Goal: Ask a question

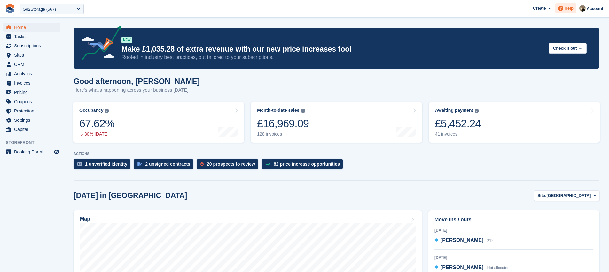
click at [563, 12] on div "Help" at bounding box center [566, 8] width 21 height 10
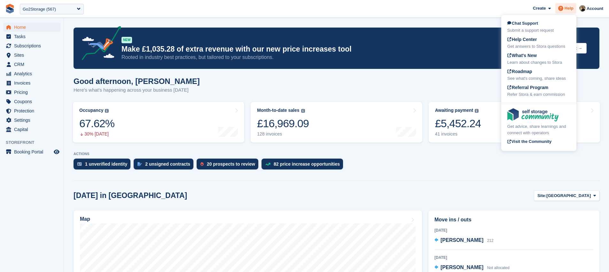
click at [558, 11] on span at bounding box center [561, 8] width 8 height 8
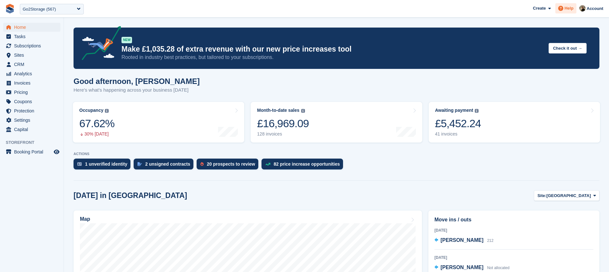
click at [567, 10] on span "Help" at bounding box center [569, 8] width 9 height 6
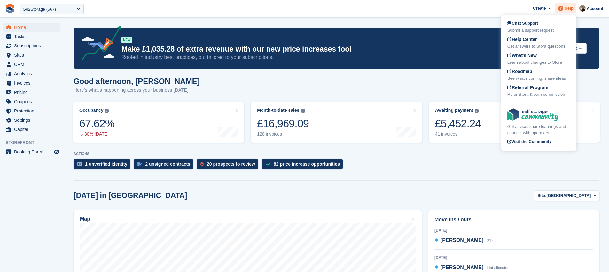
click at [565, 8] on span "Help" at bounding box center [569, 8] width 9 height 6
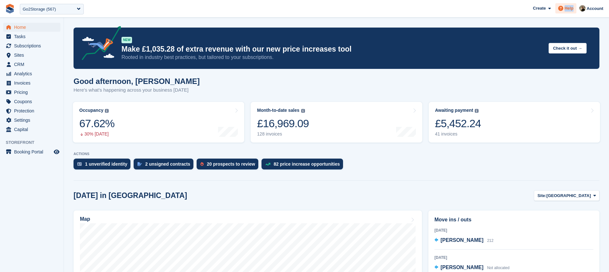
click at [565, 8] on span "Help" at bounding box center [569, 8] width 9 height 6
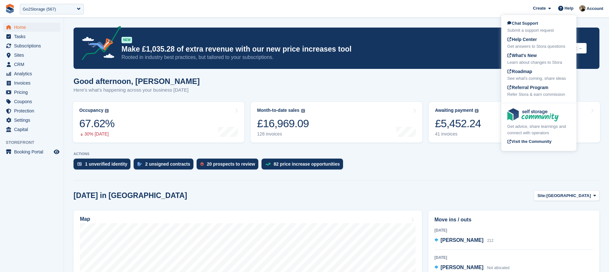
click at [453, 78] on div "Good afternoon, Oliver Here's what's happening across your business today" at bounding box center [337, 89] width 526 height 25
